Goal: Check status: Check status

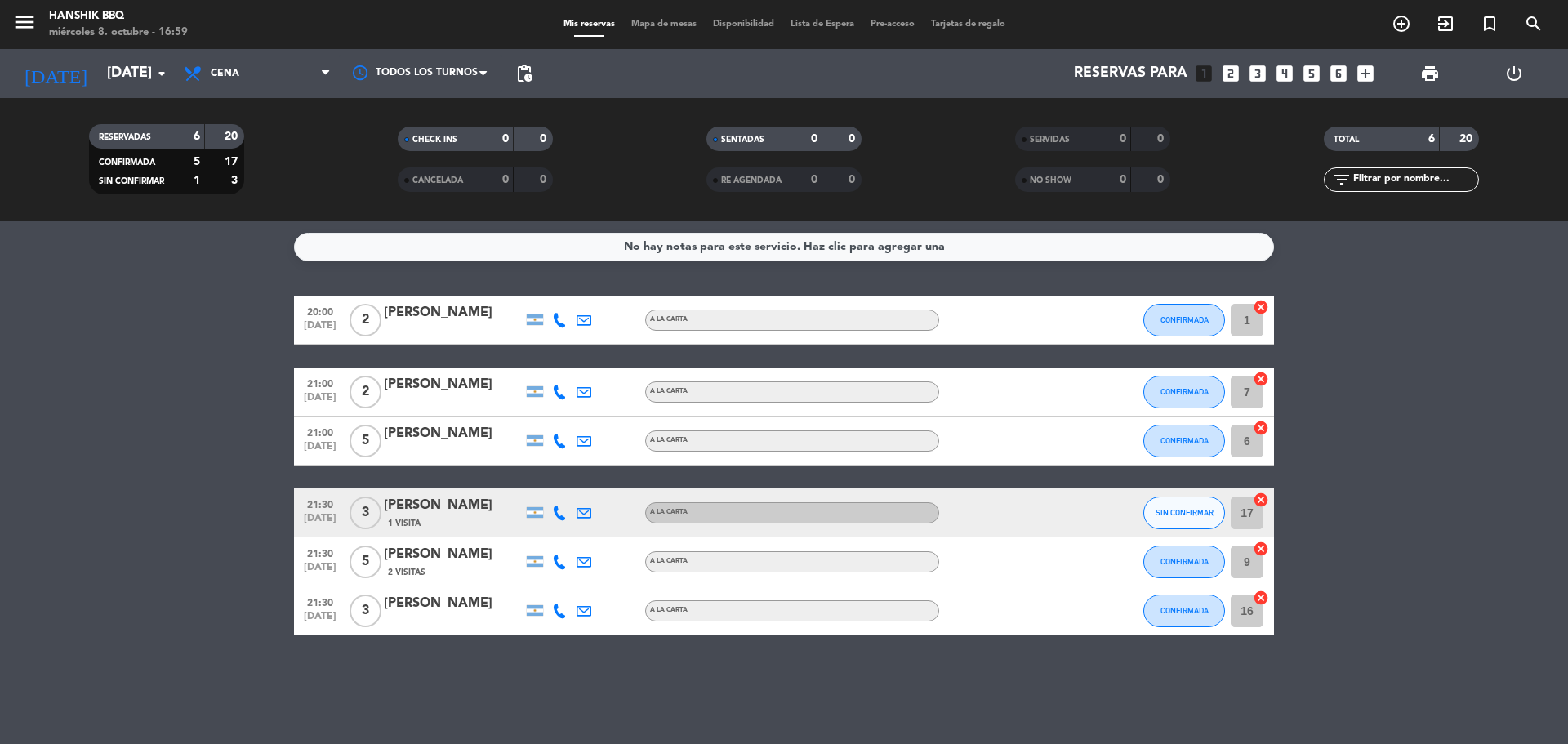
click at [174, 344] on bookings-row "20:00 [DATE] 2 [PERSON_NAME] A LA CARTA CONFIRMADA 1 cancel 21:00 [DATE] 2 [PER…" at bounding box center [784, 465] width 1568 height 340
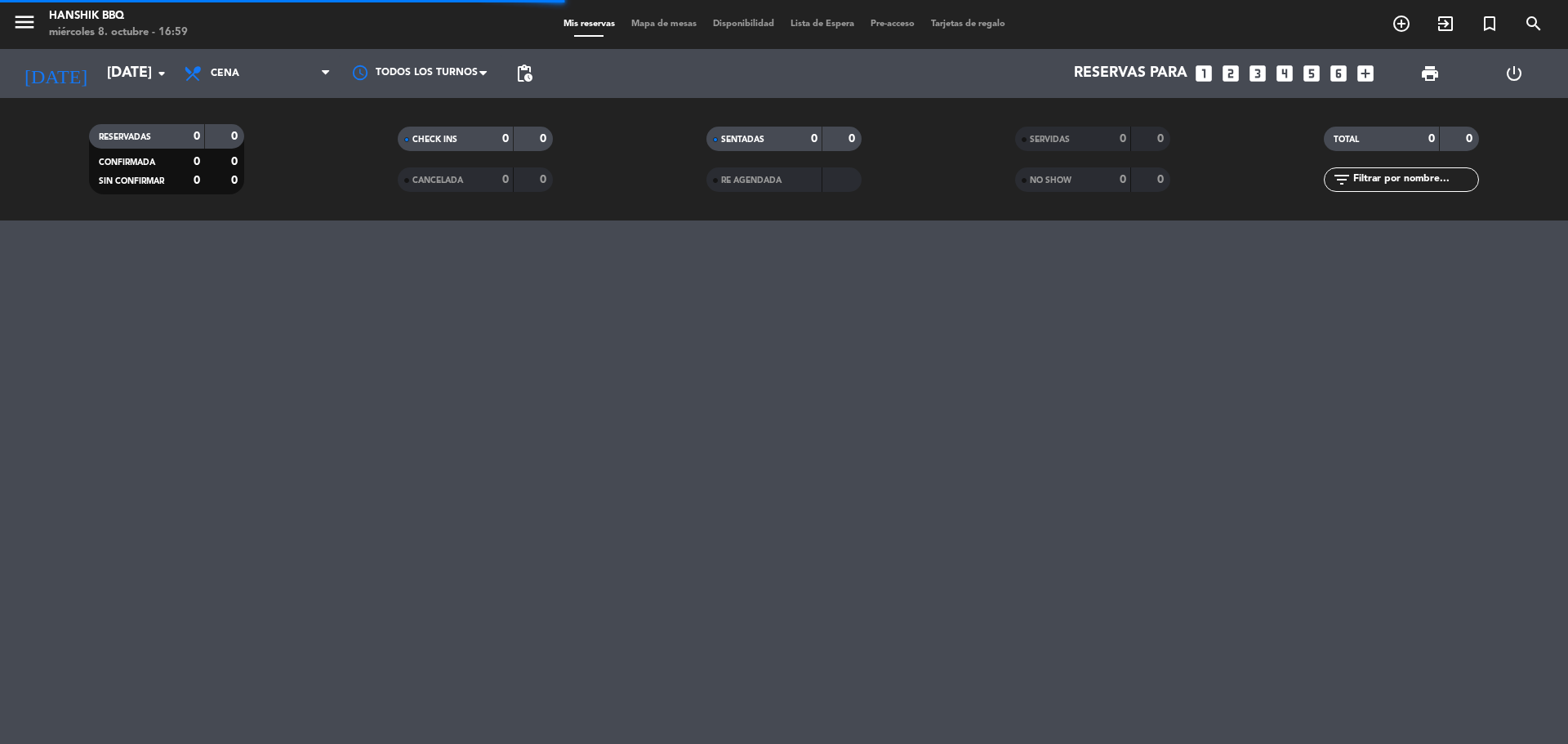
click at [101, 466] on div "menu Hanshik BBQ [DATE] 8. octubre - 16:59 Mis reservas Mapa de mesas Disponibi…" at bounding box center [784, 372] width 1568 height 744
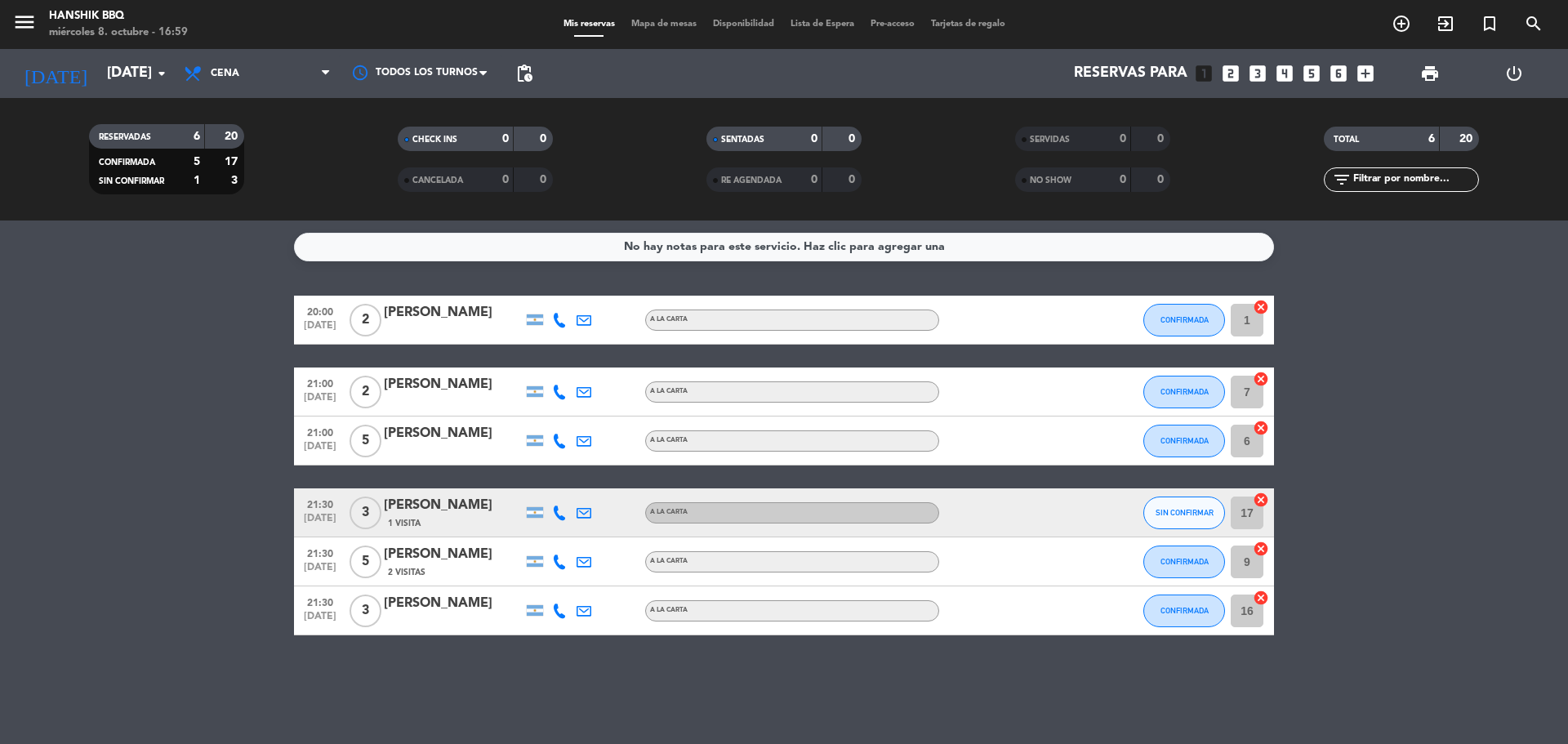
click at [247, 349] on bookings-row "20:00 [DATE] 2 [PERSON_NAME] A LA CARTA CONFIRMADA 1 cancel 21:00 [DATE] 2 [PER…" at bounding box center [784, 465] width 1568 height 340
click at [161, 435] on bookings-row "20:00 [DATE] 2 [PERSON_NAME] A LA CARTA CONFIRMADA 1 cancel 21:00 [DATE] 2 [PER…" at bounding box center [784, 465] width 1568 height 340
